Goal: Task Accomplishment & Management: Manage account settings

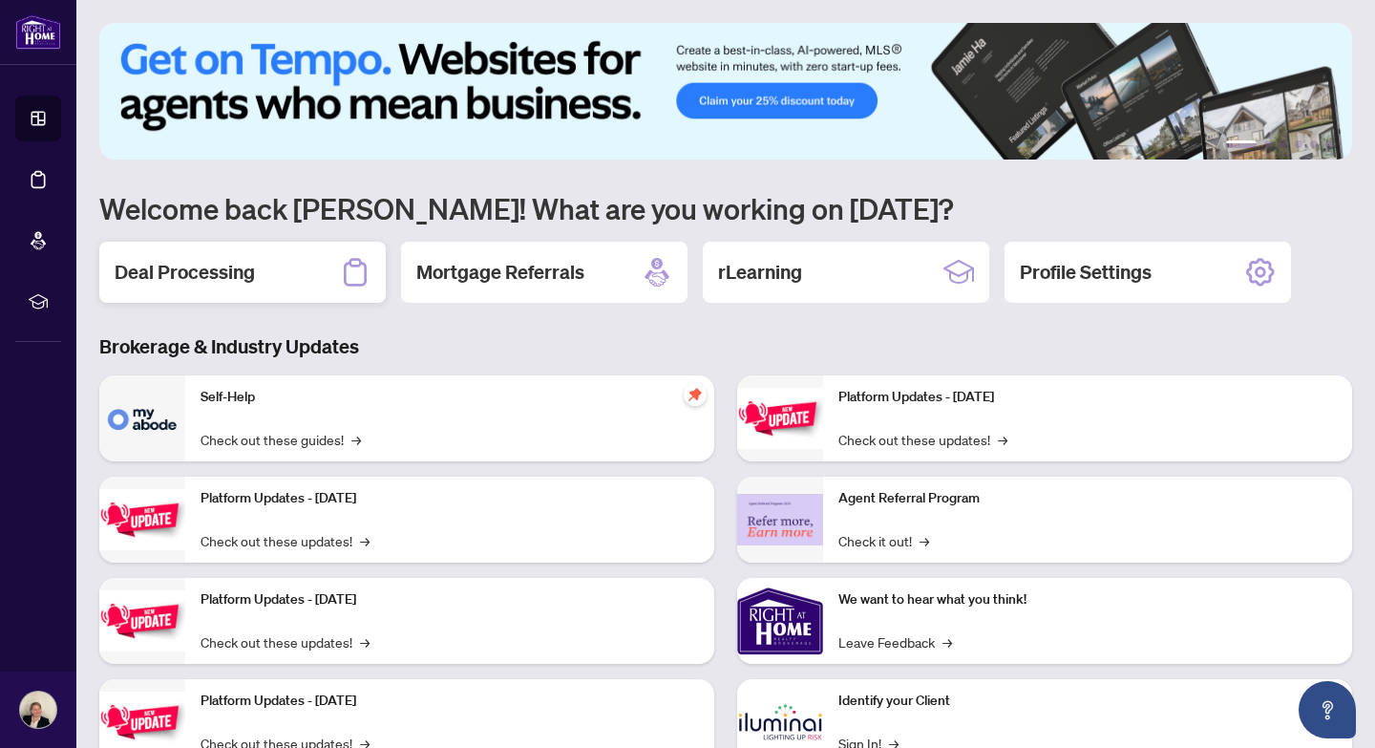
click at [173, 277] on h2 "Deal Processing" at bounding box center [185, 272] width 140 height 27
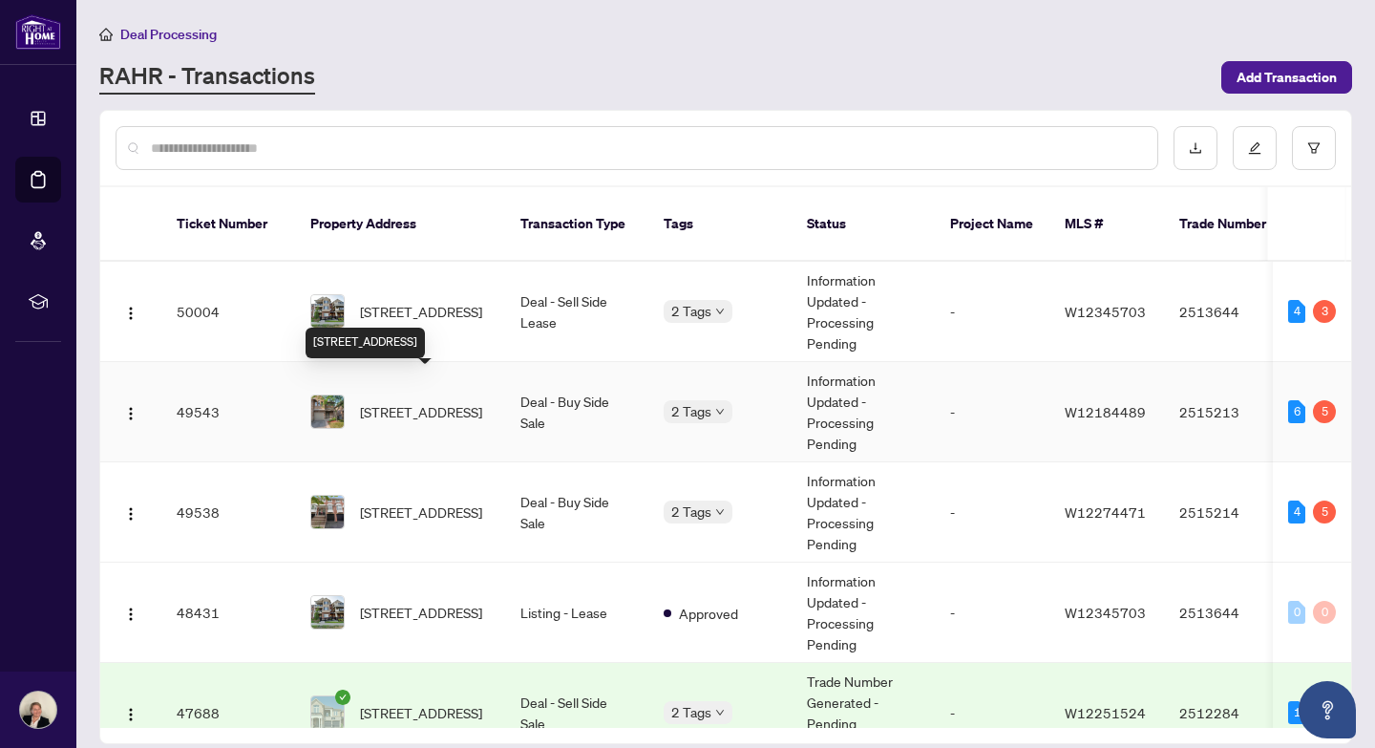
click at [395, 401] on span "[STREET_ADDRESS]" at bounding box center [421, 411] width 122 height 21
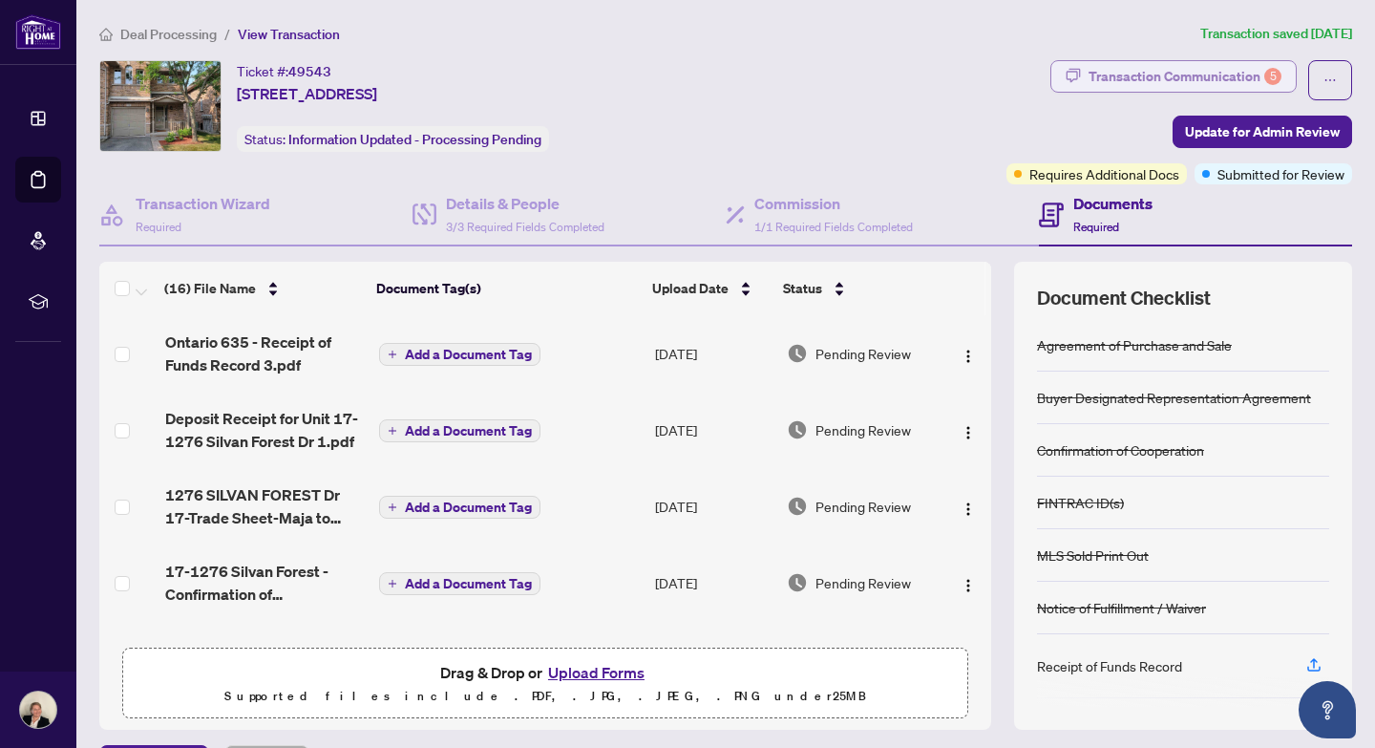
click at [1135, 76] on div "Transaction Communication 5" at bounding box center [1184, 76] width 193 height 31
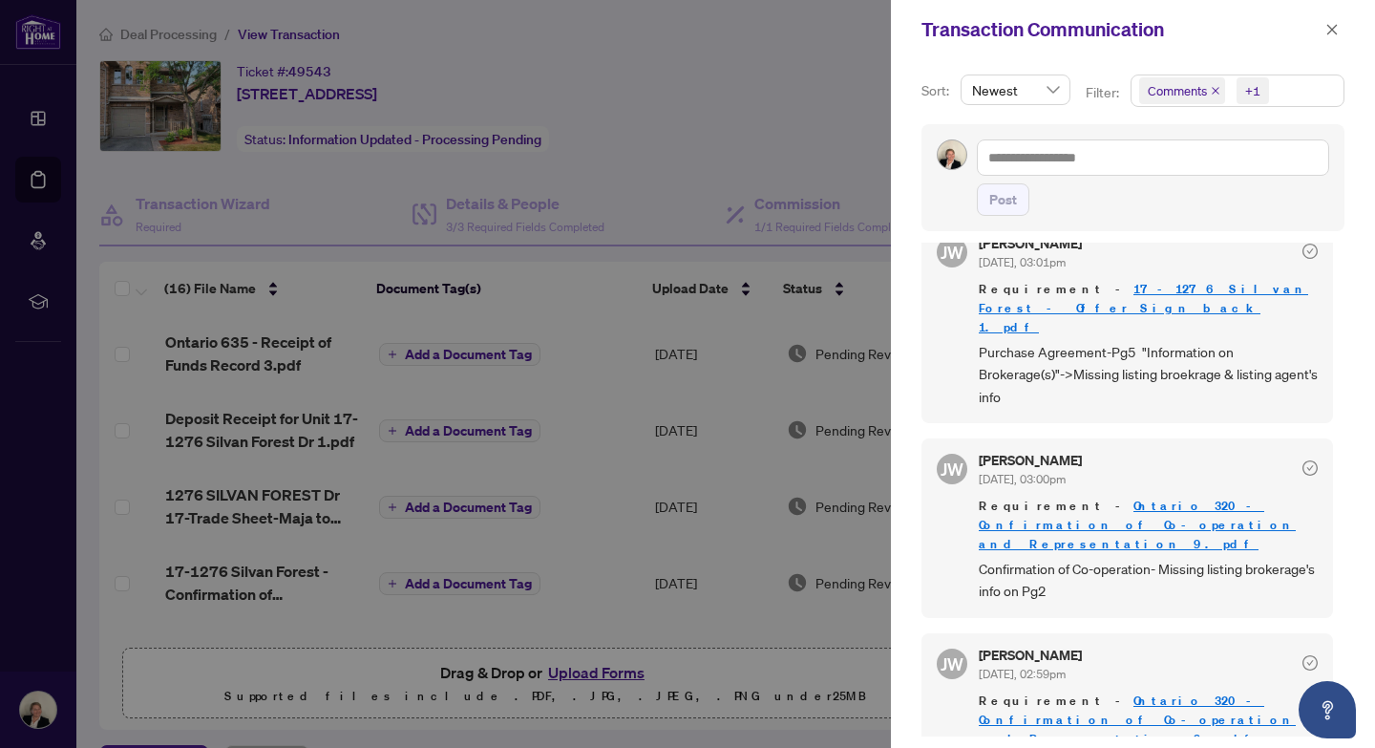
scroll to position [607, 0]
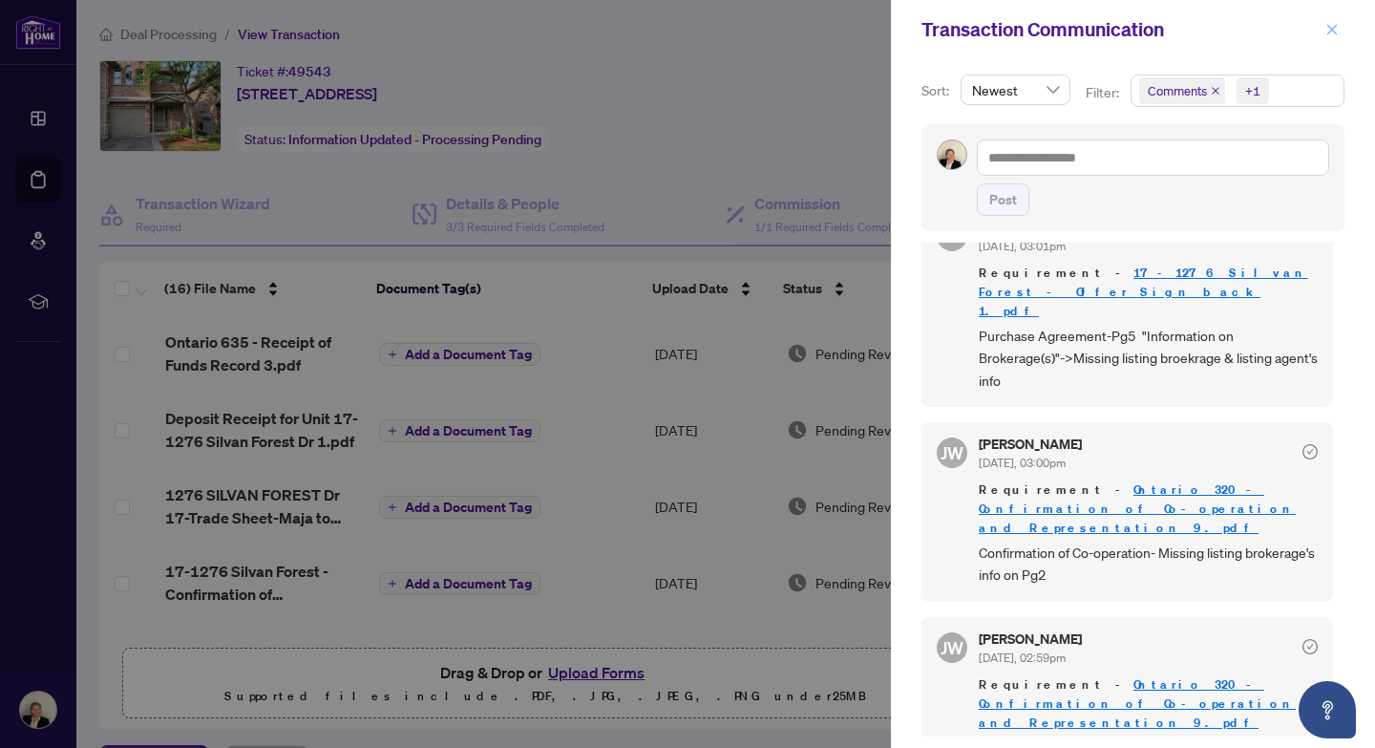
click at [1330, 30] on icon "close" at bounding box center [1331, 29] width 13 height 13
